Goal: Task Accomplishment & Management: Manage account settings

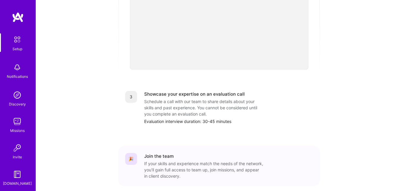
scroll to position [241, 0]
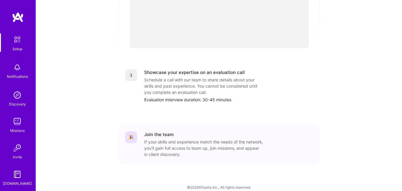
click at [18, 69] on img at bounding box center [17, 67] width 12 height 12
click at [19, 102] on div "Discovery" at bounding box center [17, 104] width 17 height 6
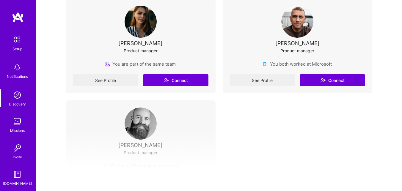
scroll to position [141, 0]
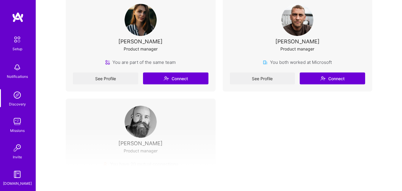
click at [14, 123] on img at bounding box center [17, 122] width 12 height 12
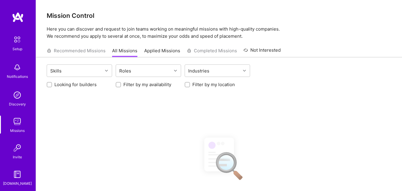
click at [16, 148] on img at bounding box center [17, 148] width 12 height 12
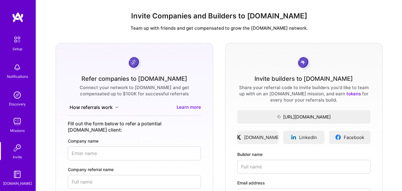
click at [15, 177] on img at bounding box center [17, 174] width 12 height 12
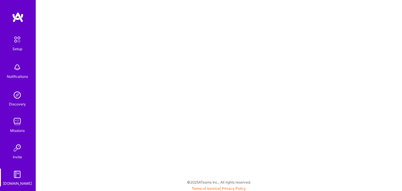
click at [16, 42] on img at bounding box center [17, 39] width 12 height 12
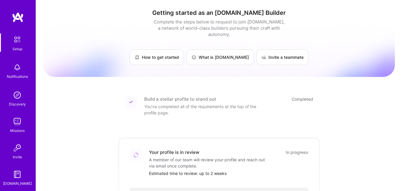
click at [168, 96] on div "Build a stellar profile to stand out" at bounding box center [180, 99] width 72 height 6
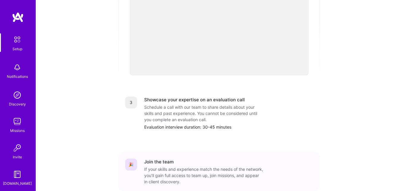
scroll to position [241, 0]
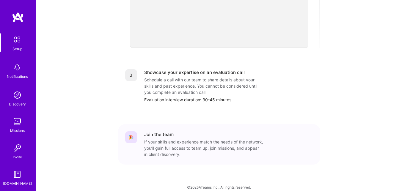
click at [18, 17] on img at bounding box center [18, 17] width 12 height 11
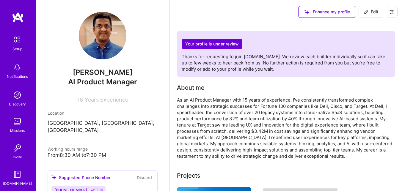
click at [255, 113] on div "As an AI Product Manager with 15 years of experience, I've consistently transfo…" at bounding box center [286, 128] width 218 height 62
